Goal: Transaction & Acquisition: Purchase product/service

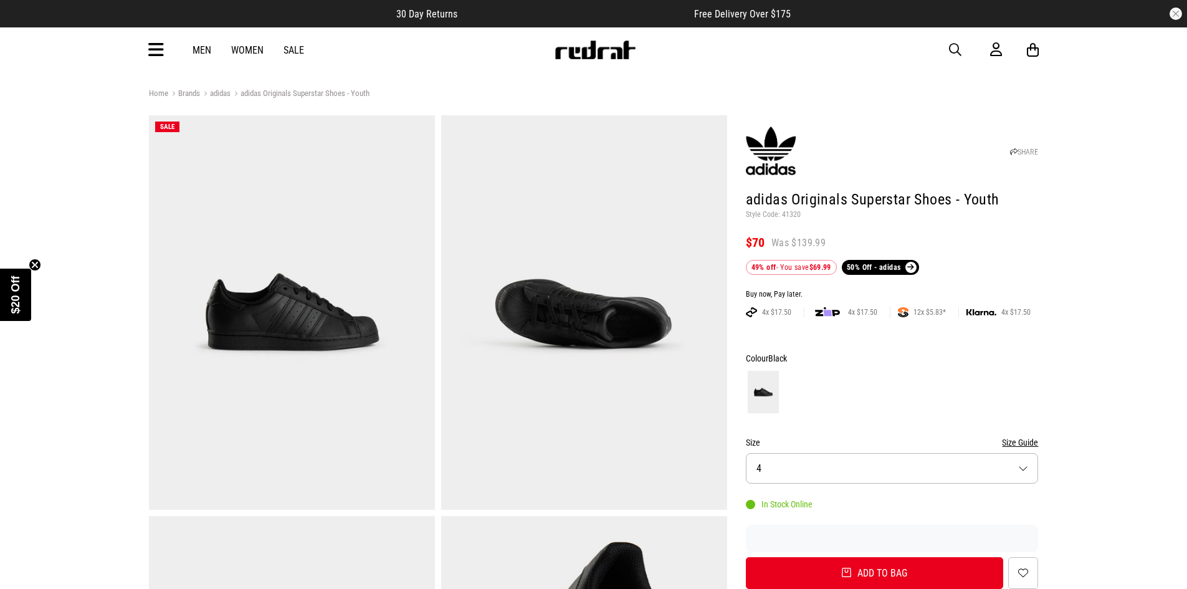
click at [202, 47] on link "Men" at bounding box center [202, 50] width 19 height 12
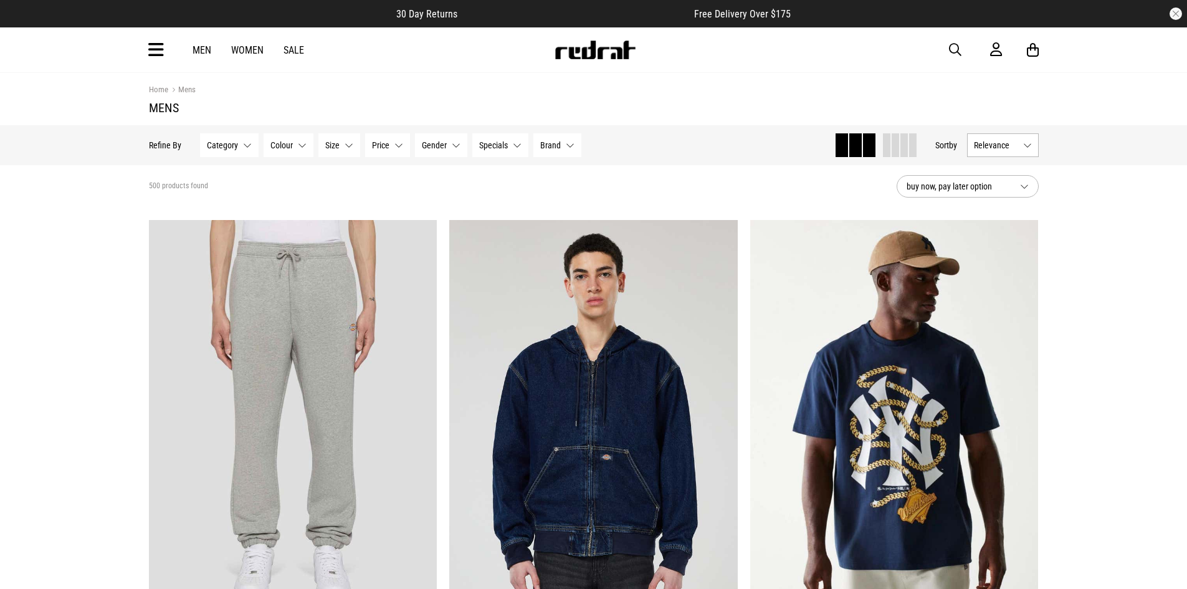
click at [222, 155] on button "Category None selected" at bounding box center [229, 145] width 59 height 24
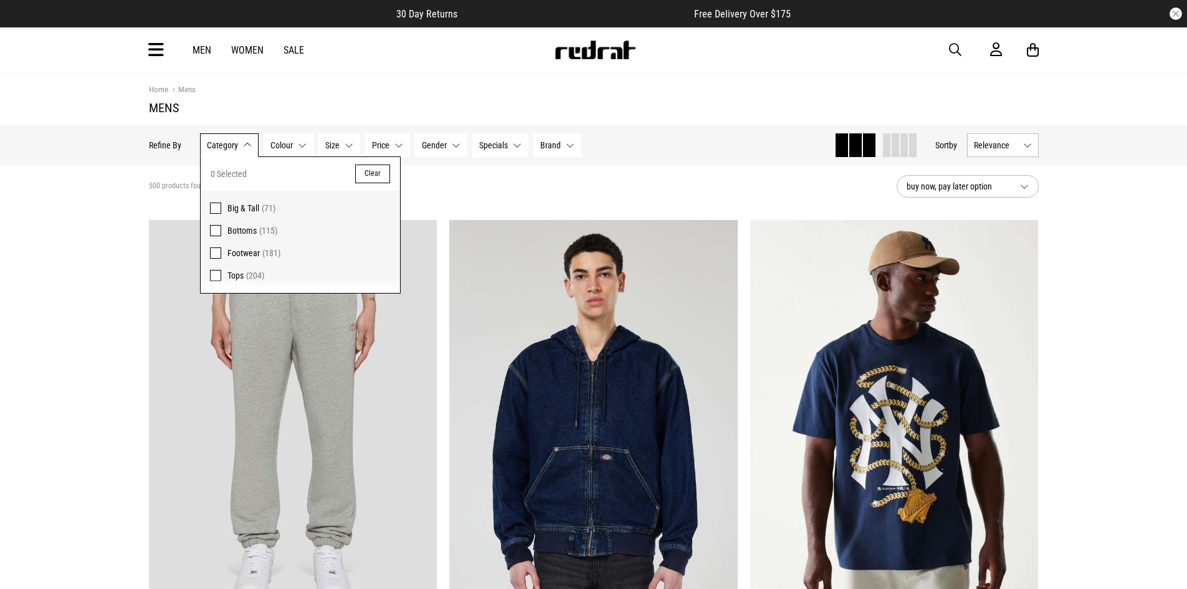
click at [213, 254] on span at bounding box center [215, 252] width 11 height 11
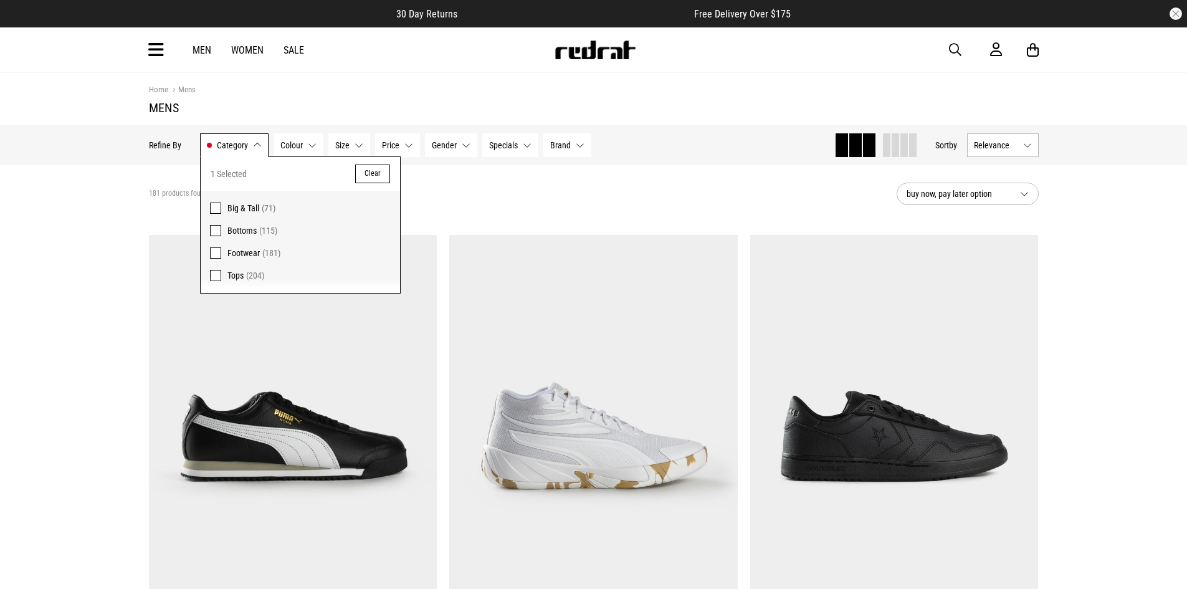
click at [306, 140] on button "Colour None selected" at bounding box center [299, 145] width 50 height 24
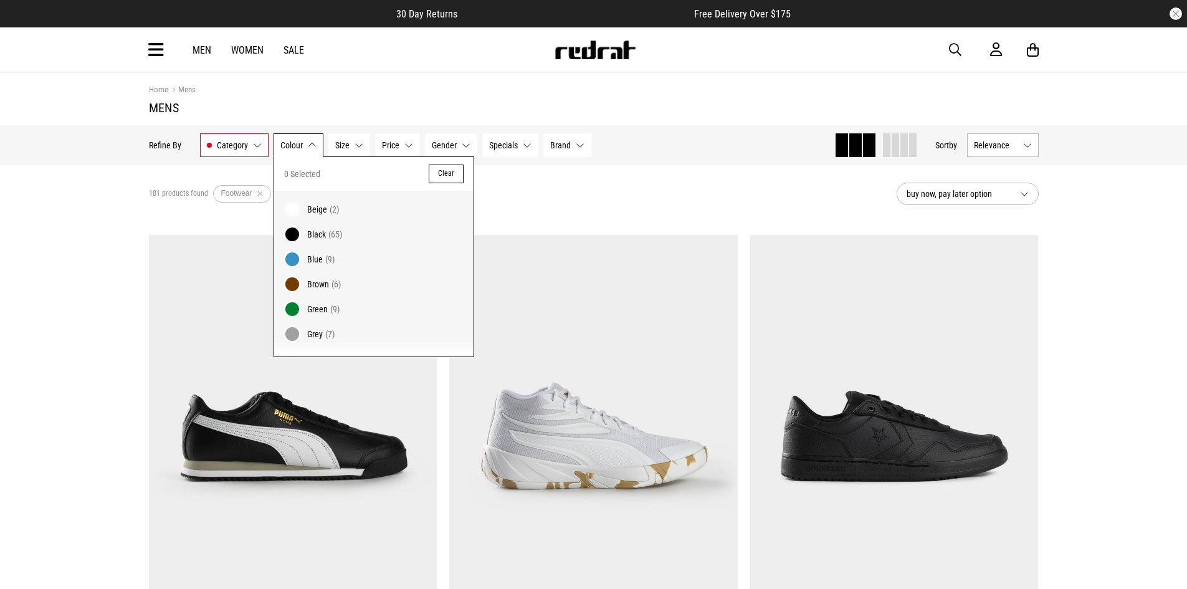
click at [294, 229] on span at bounding box center [292, 234] width 17 height 17
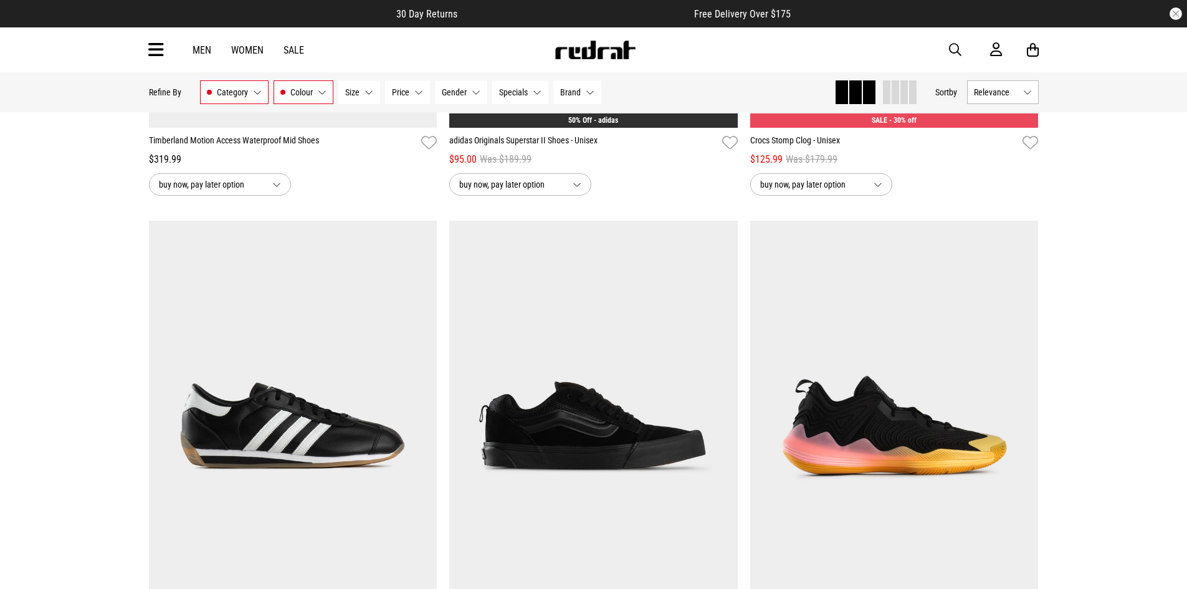
scroll to position [3864, 0]
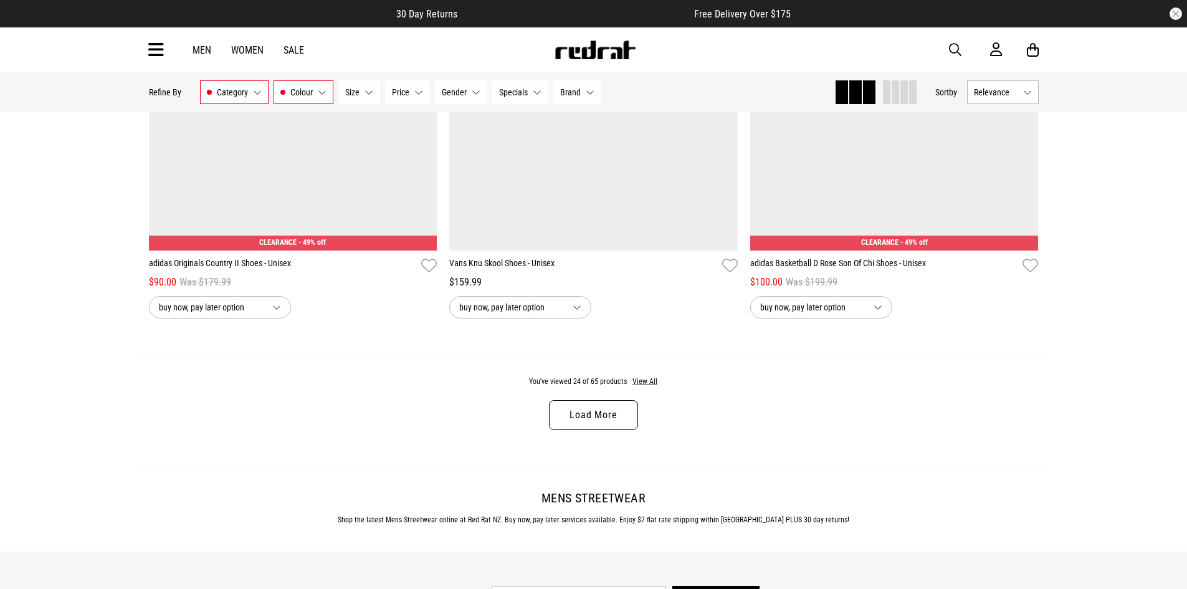
click at [621, 430] on link "Load More" at bounding box center [593, 415] width 88 height 30
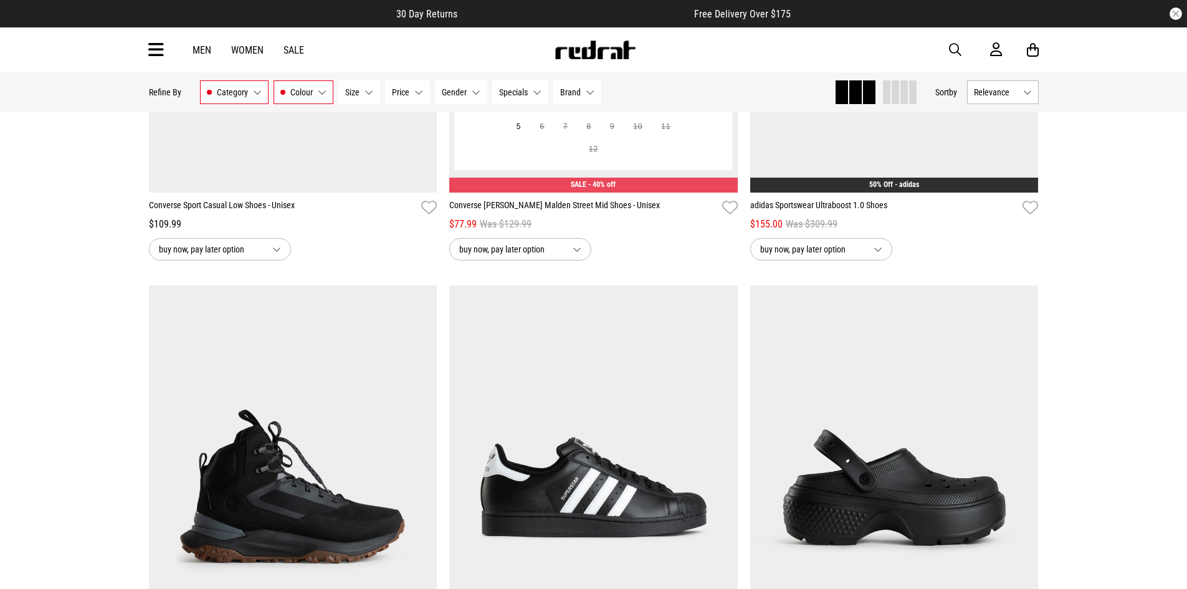
scroll to position [2618, 0]
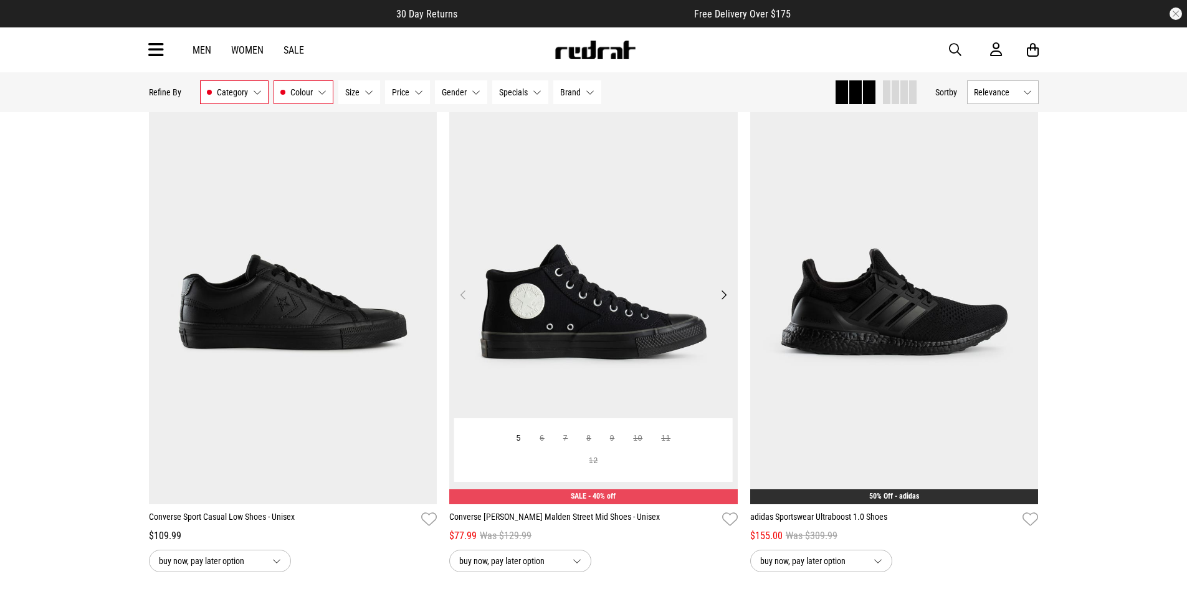
click at [719, 299] on button "Next" at bounding box center [724, 294] width 16 height 15
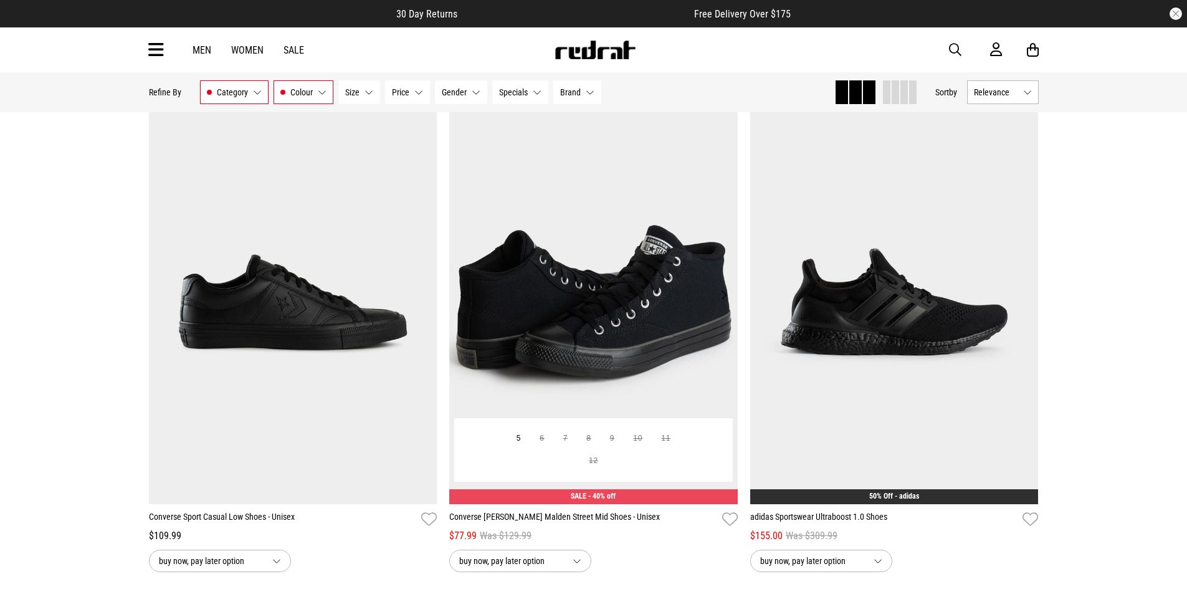
click at [719, 299] on button "Next" at bounding box center [724, 294] width 16 height 15
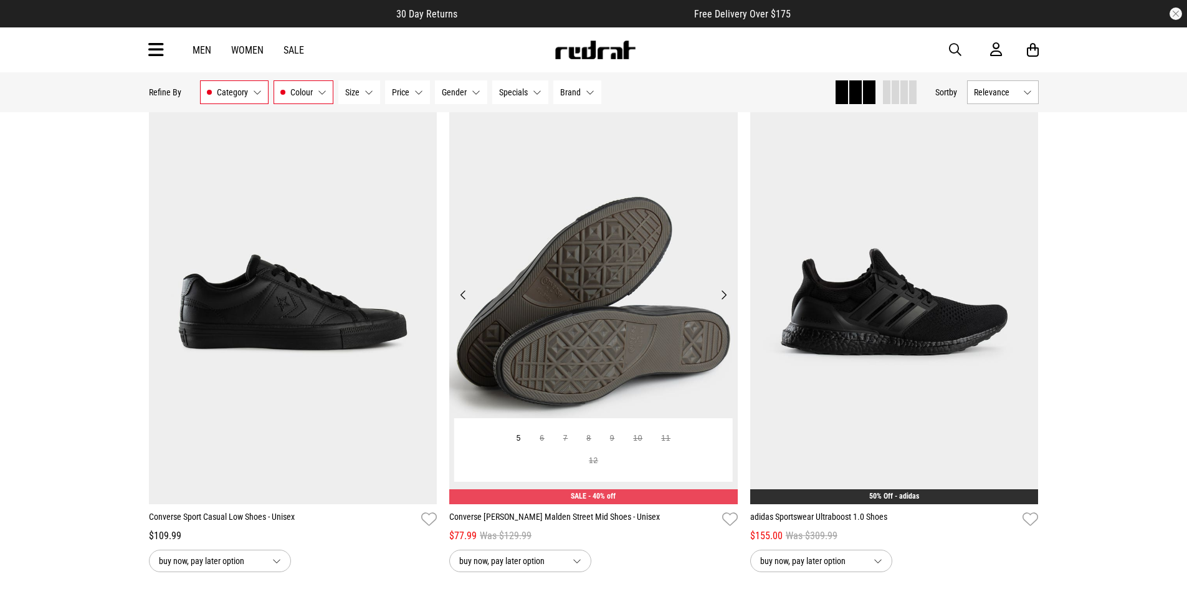
click at [719, 299] on button "Next" at bounding box center [724, 294] width 16 height 15
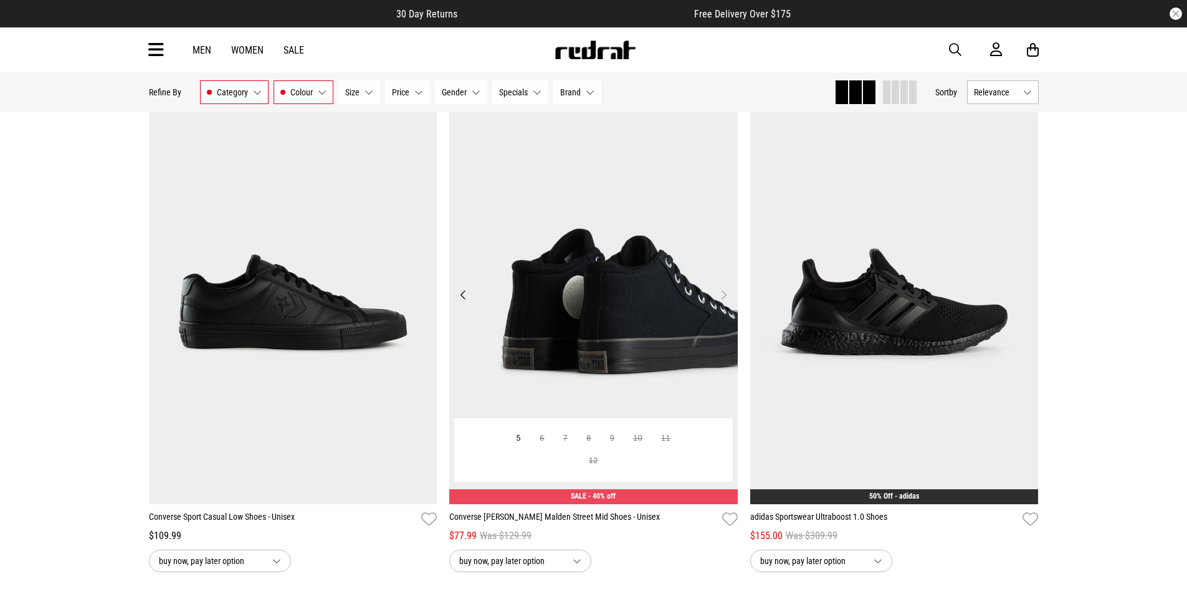
click at [719, 299] on button "Next" at bounding box center [724, 294] width 16 height 15
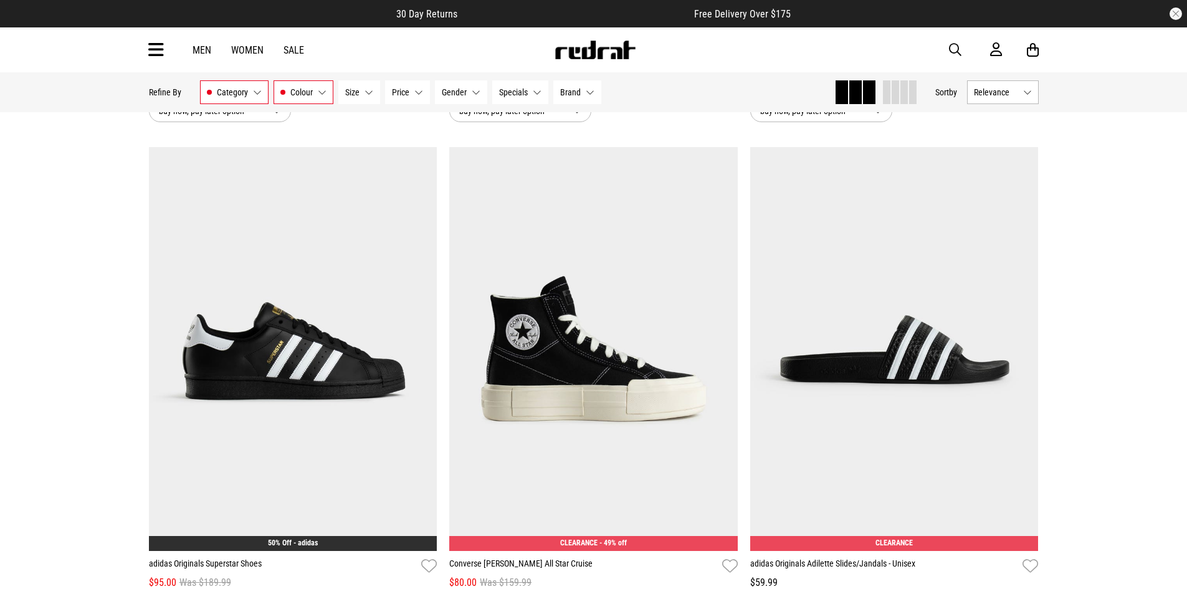
scroll to position [6668, 0]
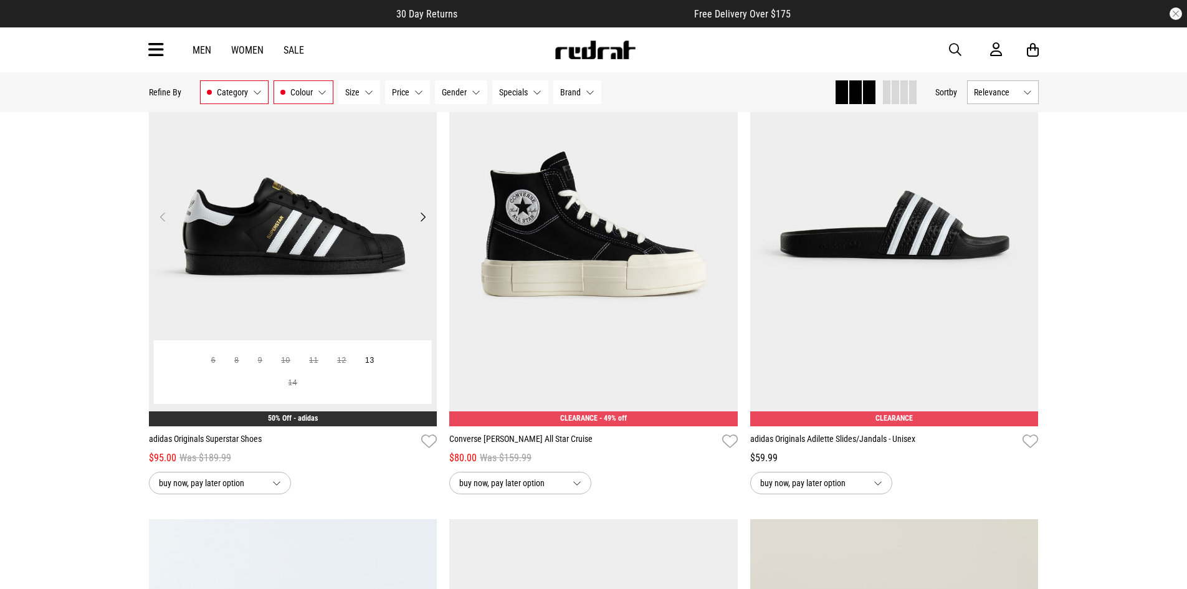
click at [427, 224] on button "Next" at bounding box center [423, 216] width 16 height 15
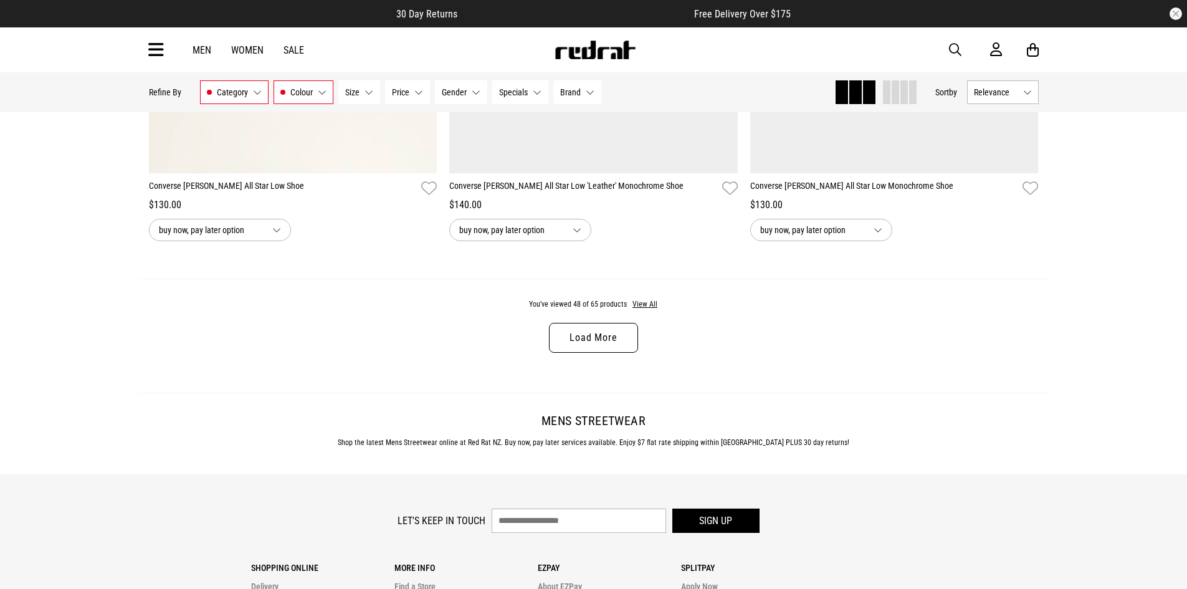
scroll to position [7977, 0]
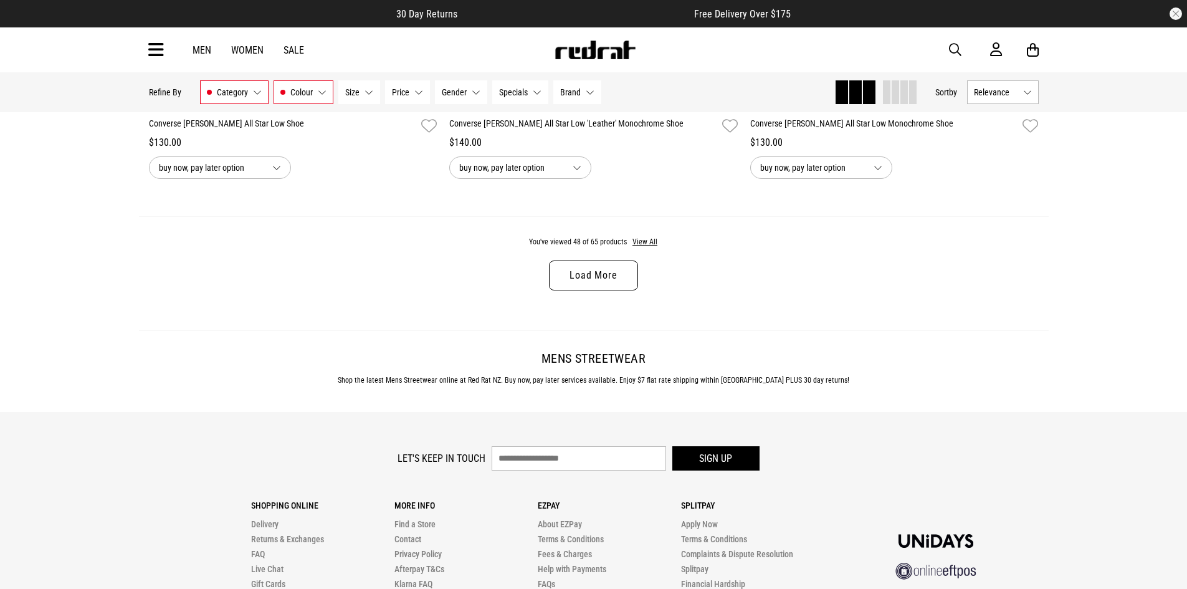
click at [596, 285] on link "Load More" at bounding box center [593, 276] width 88 height 30
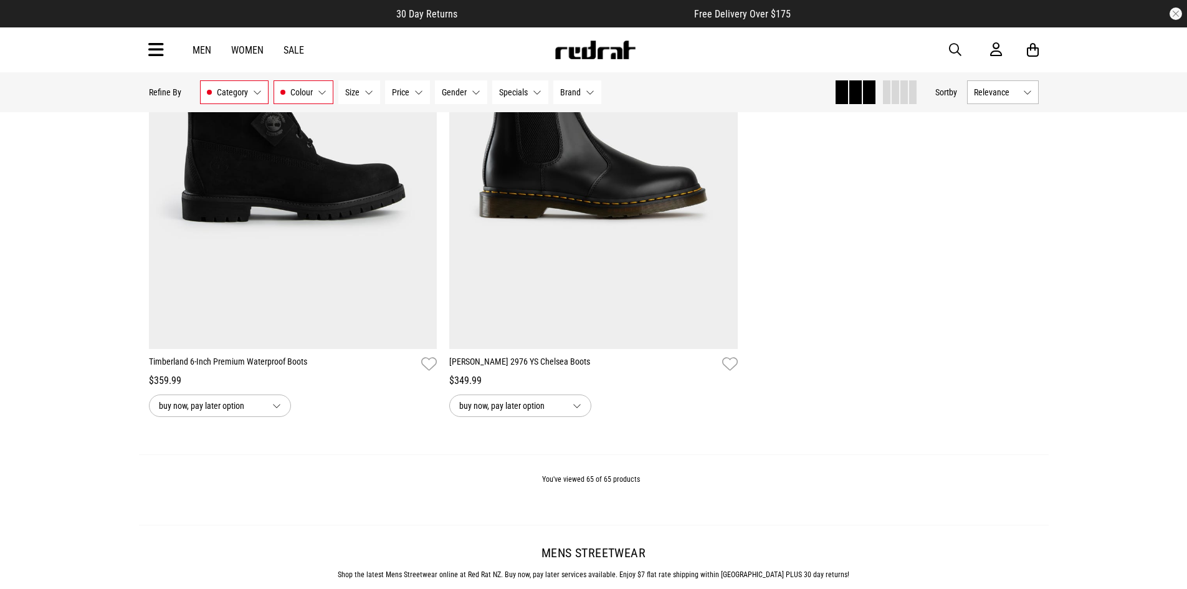
scroll to position [10906, 0]
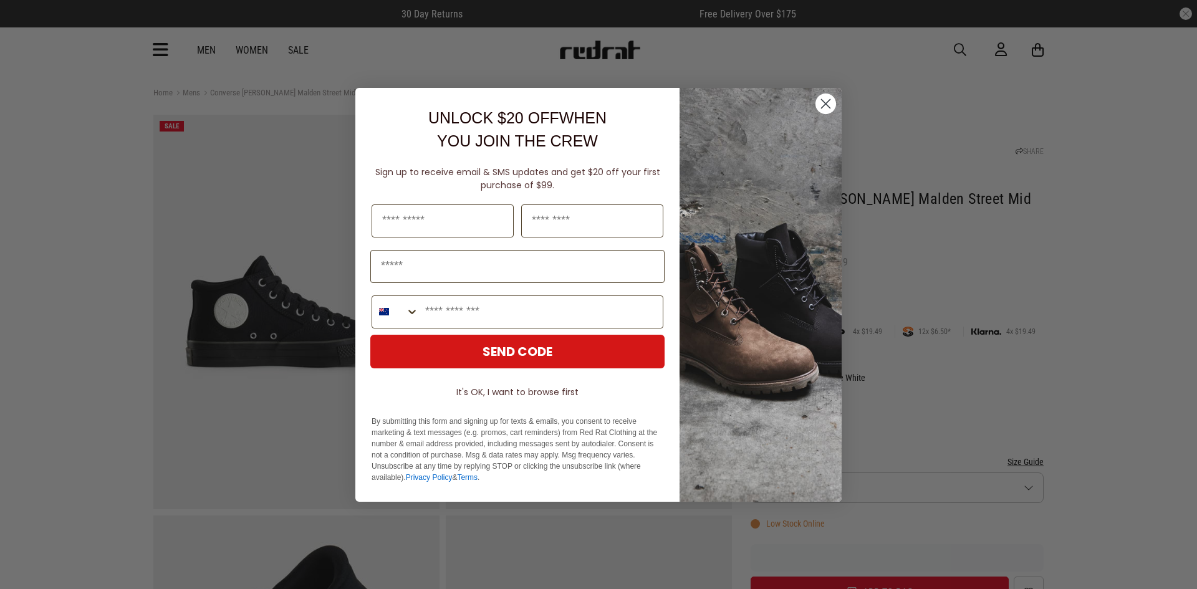
click at [829, 100] on icon "Close dialog" at bounding box center [825, 103] width 9 height 9
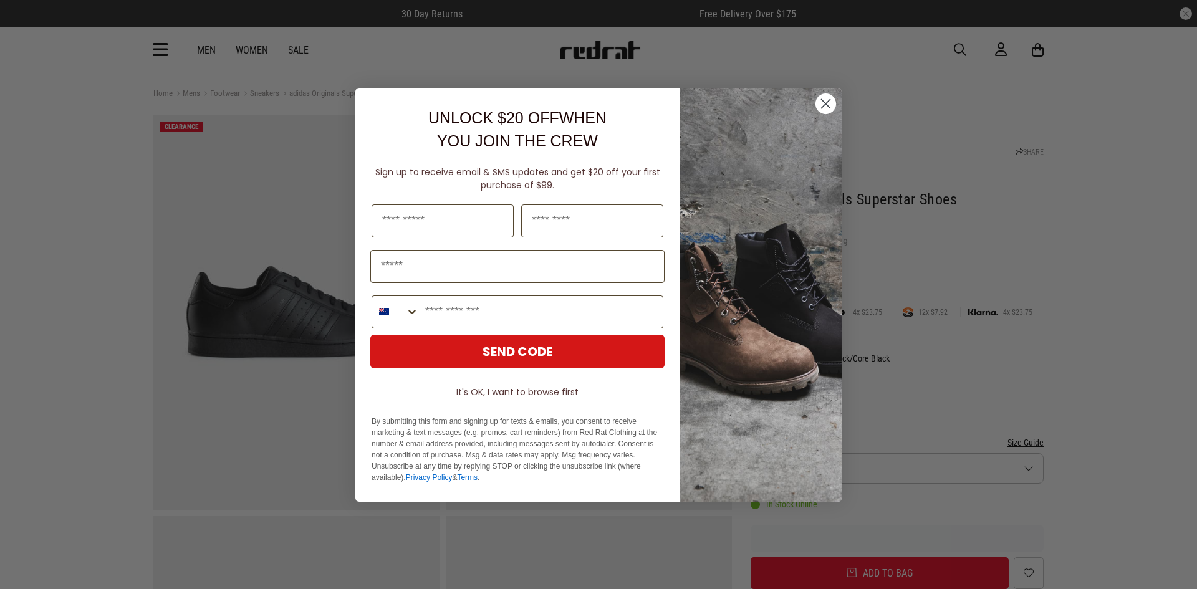
click at [841, 105] on div "Close dialog UNLOCK $20 OFF WHEN YOU JOIN THE CREW Sign up to receive email & S…" at bounding box center [598, 294] width 511 height 439
click at [457, 225] on input "First Name" at bounding box center [442, 220] width 142 height 33
type input "*****"
type input "********"
type input "**********"
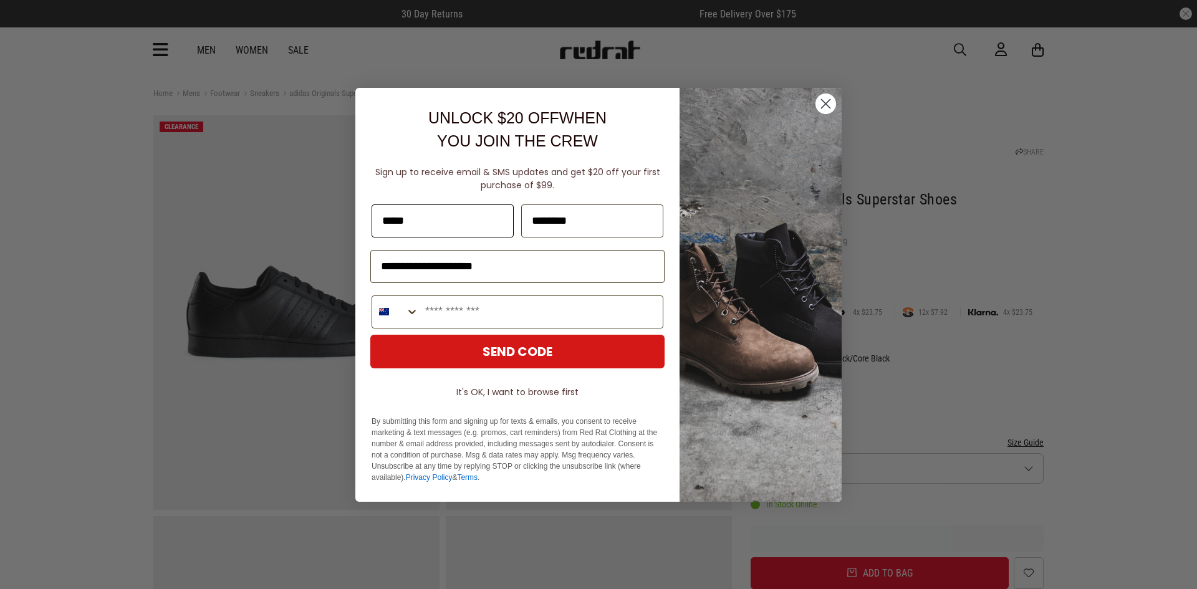
type input "**********"
click at [520, 346] on button "SEND CODE" at bounding box center [517, 352] width 294 height 34
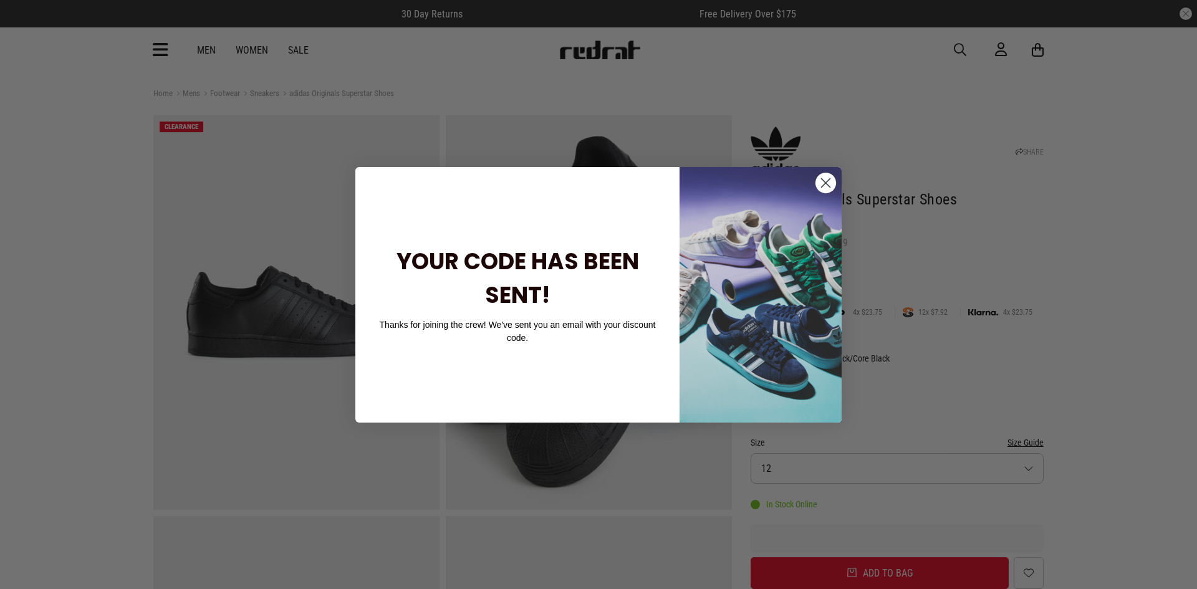
click at [825, 182] on icon "Close dialog" at bounding box center [825, 182] width 9 height 9
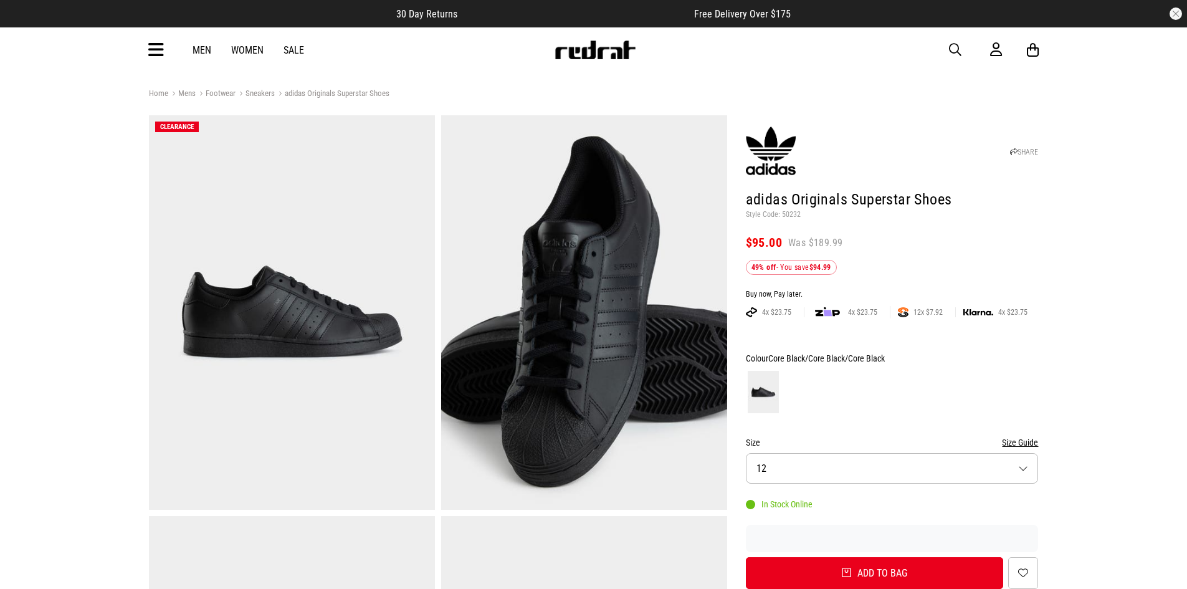
click at [862, 201] on h1 "adidas Originals Superstar Shoes" at bounding box center [892, 200] width 293 height 20
copy header "adidas Originals Superstar Shoes"
click at [884, 445] on div "Size Size Guide" at bounding box center [892, 442] width 293 height 15
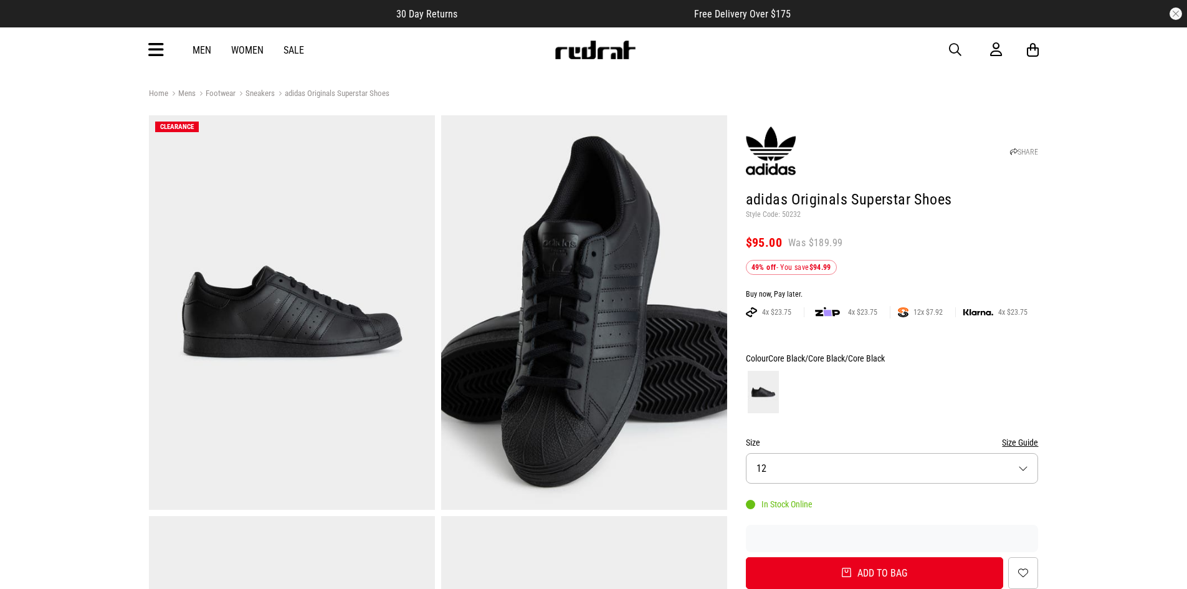
click at [888, 466] on button "Size 12" at bounding box center [892, 468] width 293 height 31
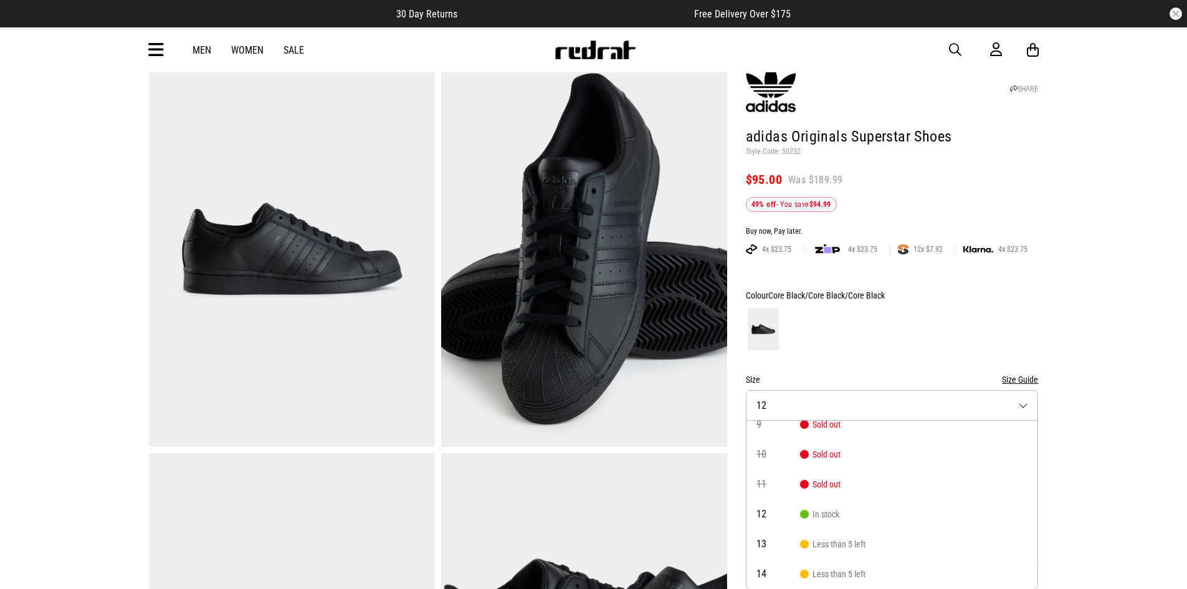
scroll to position [1, 0]
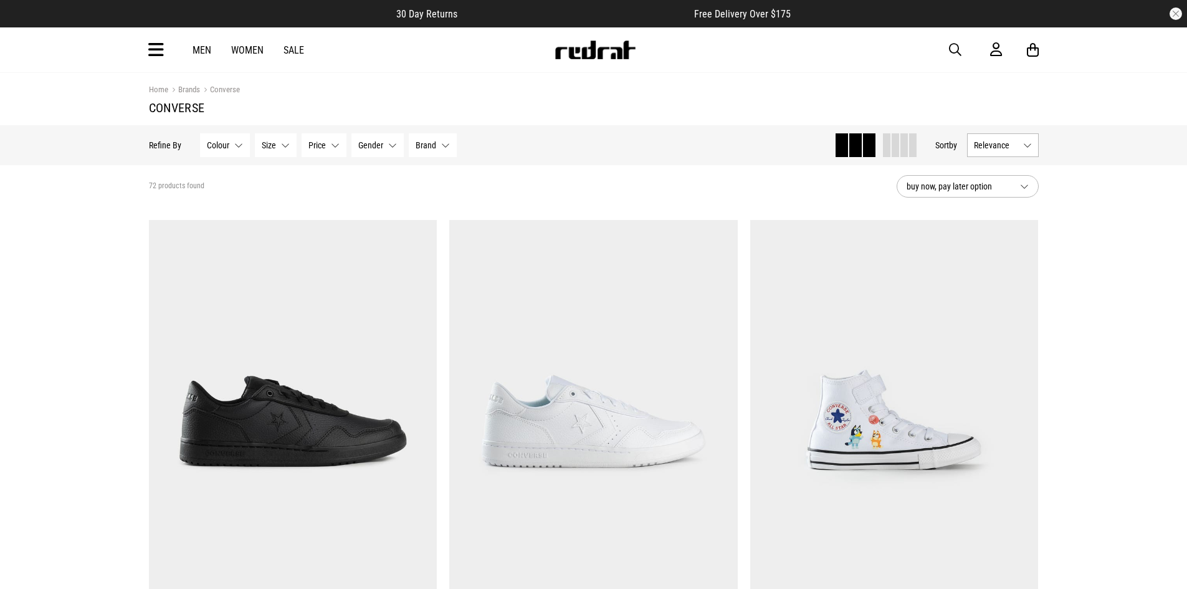
click at [1015, 151] on button "Relevance" at bounding box center [1003, 145] width 72 height 24
click at [1010, 216] on li "Price (Lowest)" at bounding box center [1003, 214] width 70 height 23
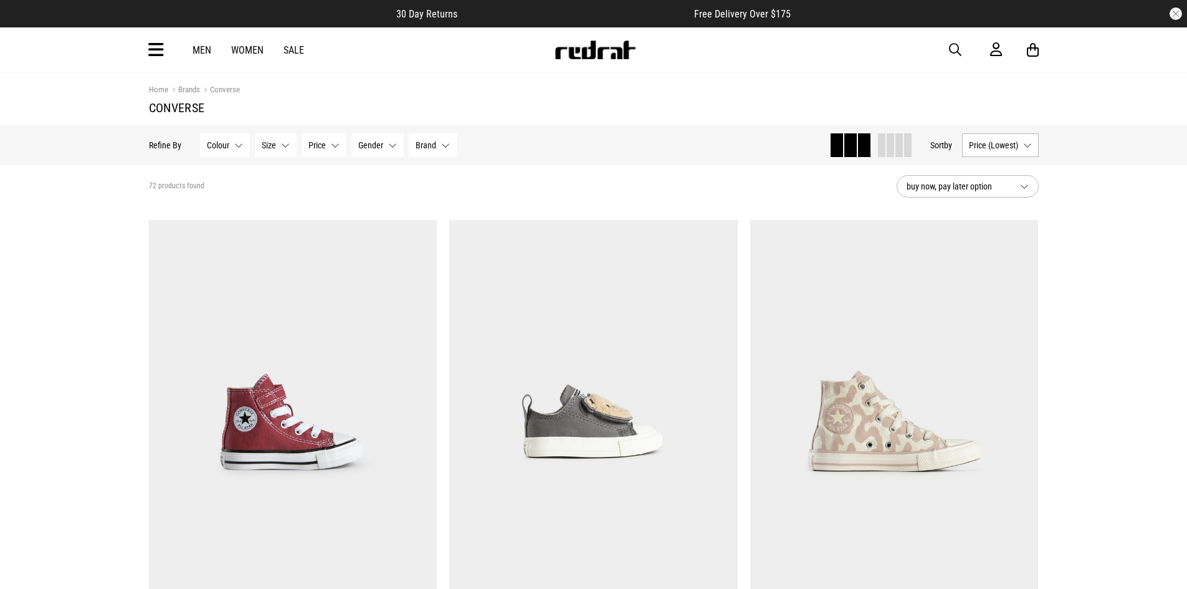
click at [376, 141] on span "Gender" at bounding box center [370, 145] width 25 height 10
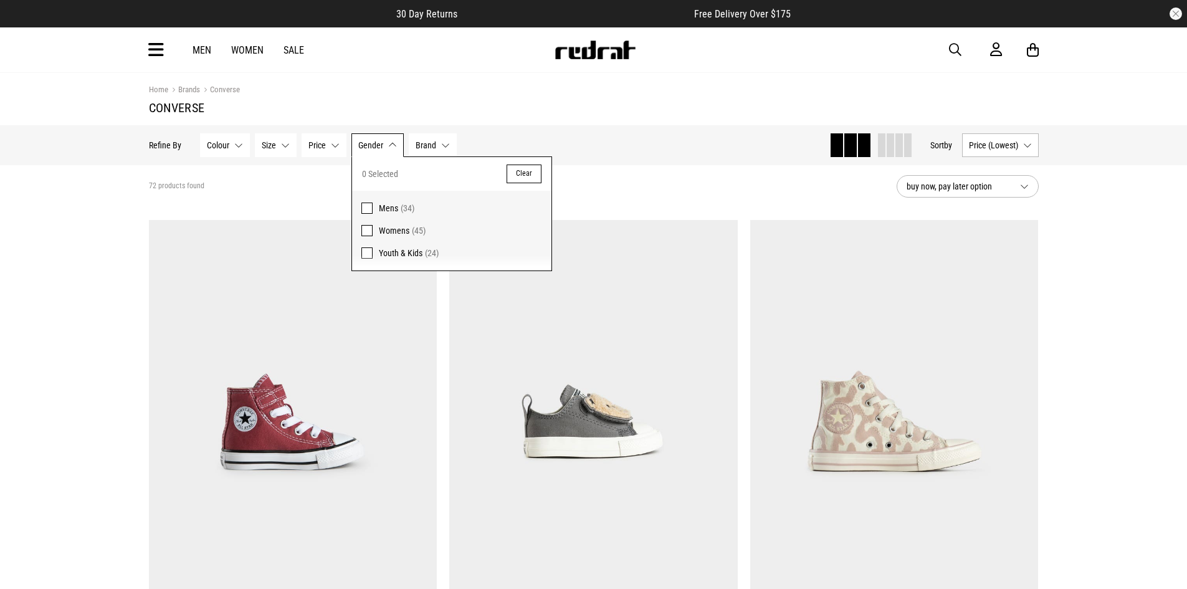
click at [368, 205] on span at bounding box center [366, 208] width 11 height 11
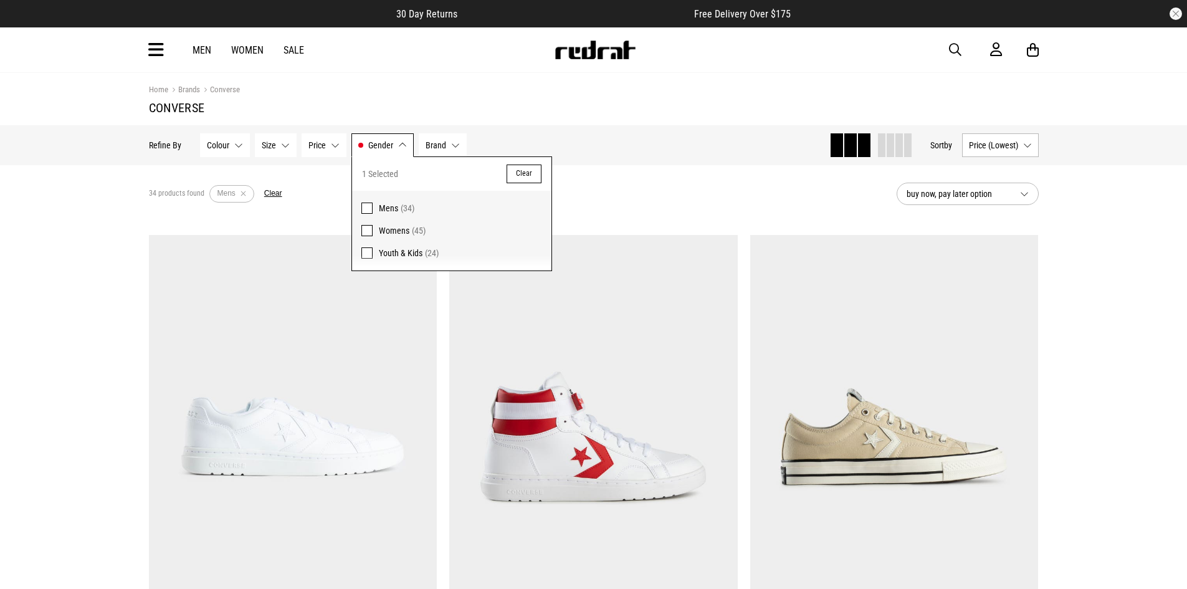
click at [239, 147] on button "Colour None selected" at bounding box center [225, 145] width 50 height 24
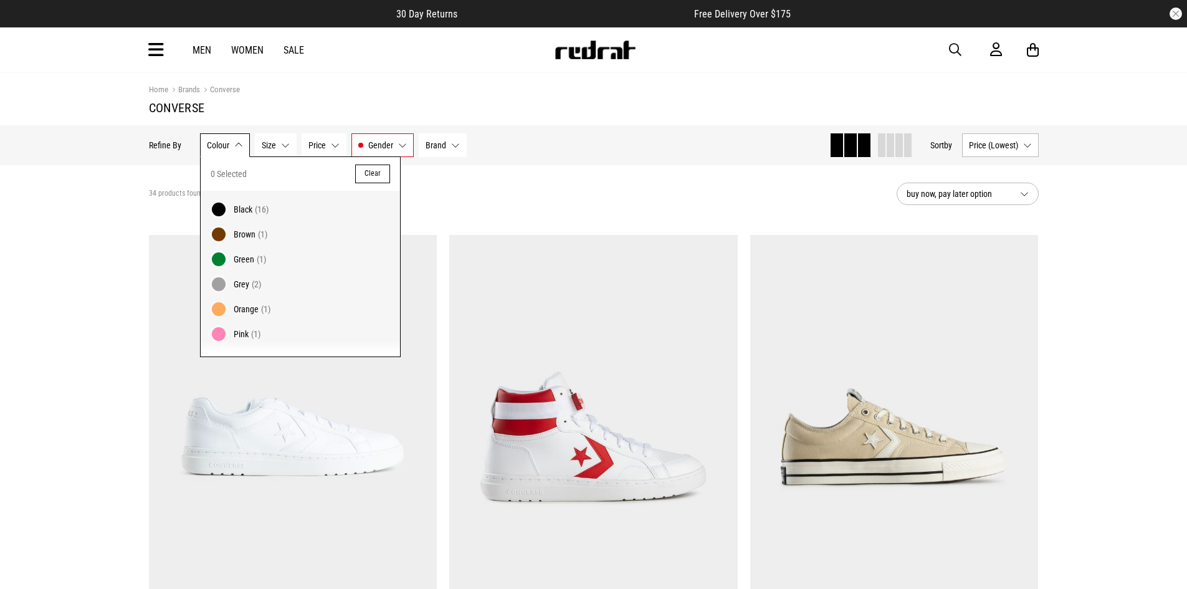
click at [228, 203] on label "Black (16)" at bounding box center [300, 206] width 199 height 31
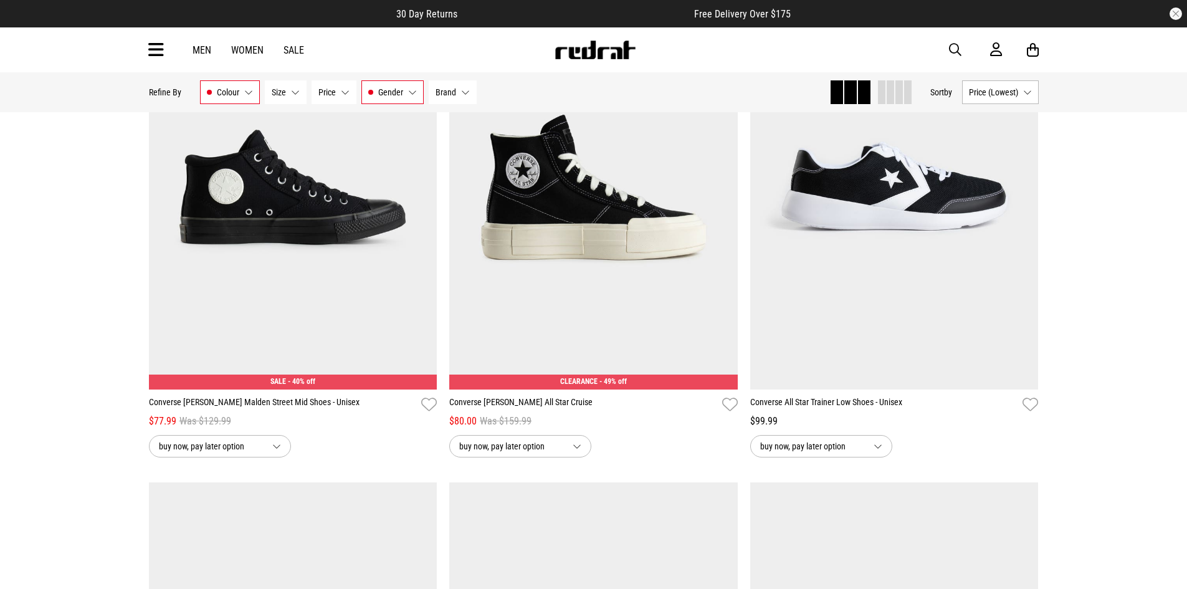
scroll to position [62, 0]
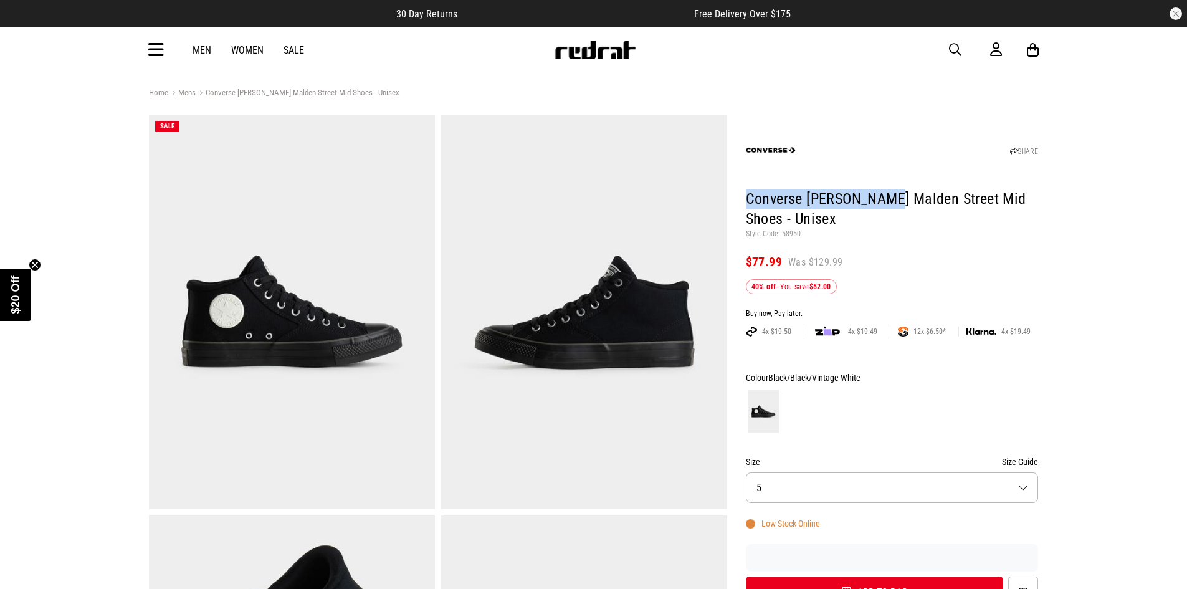
drag, startPoint x: 884, startPoint y: 198, endPoint x: 745, endPoint y: 206, distance: 139.2
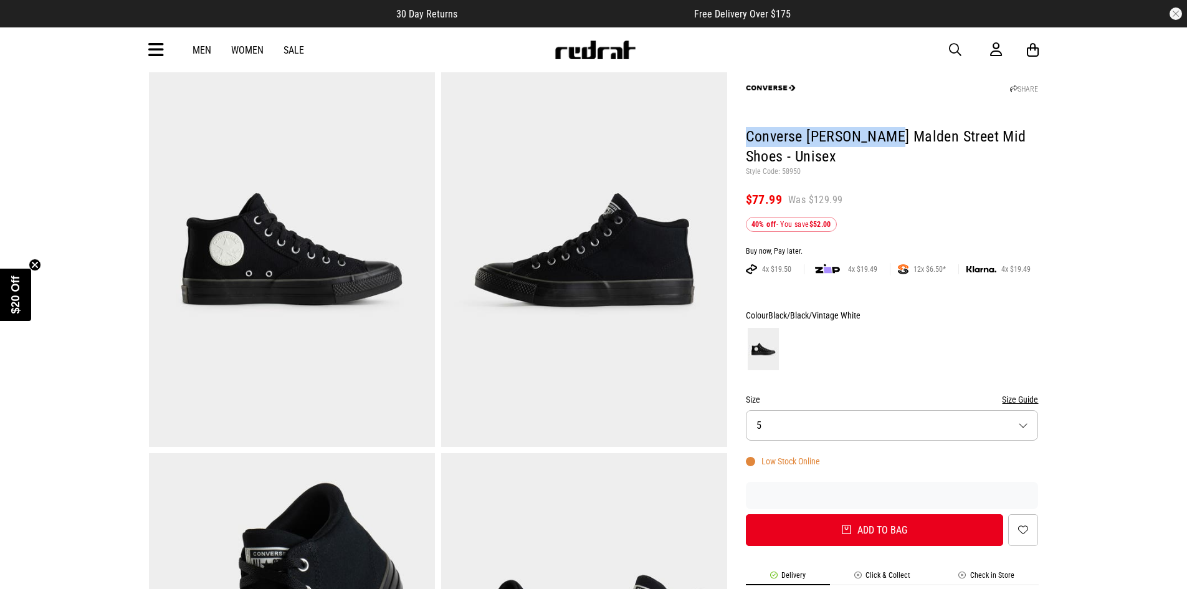
scroll to position [312, 0]
